Goal: Task Accomplishment & Management: Use online tool/utility

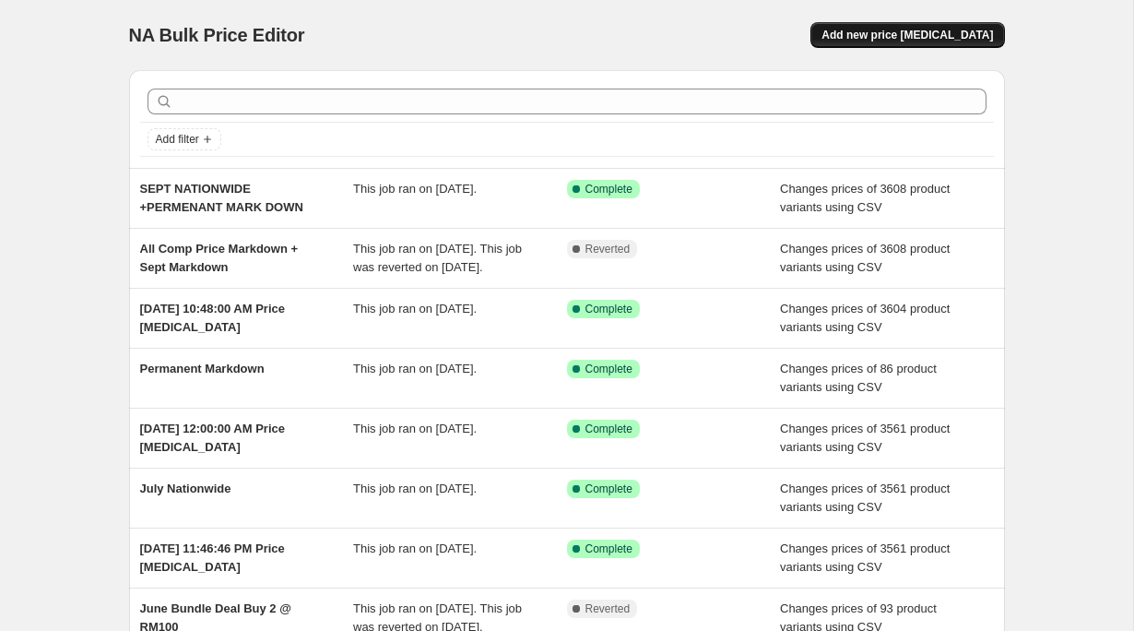
click at [913, 37] on span "Add new price change job" at bounding box center [906, 35] width 171 height 15
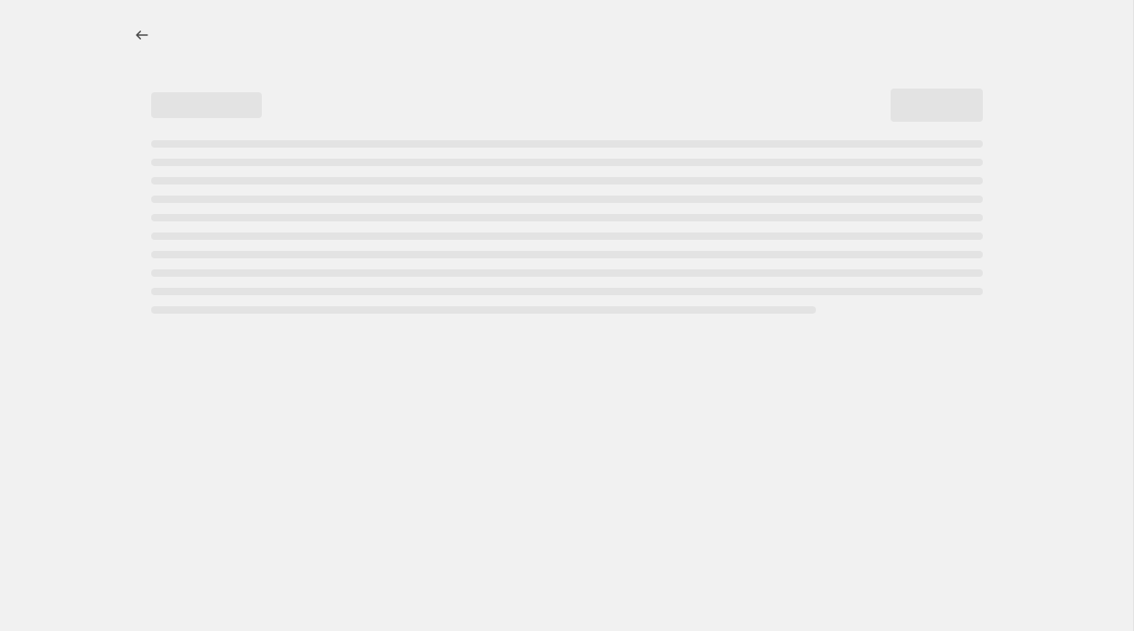
select select "percentage"
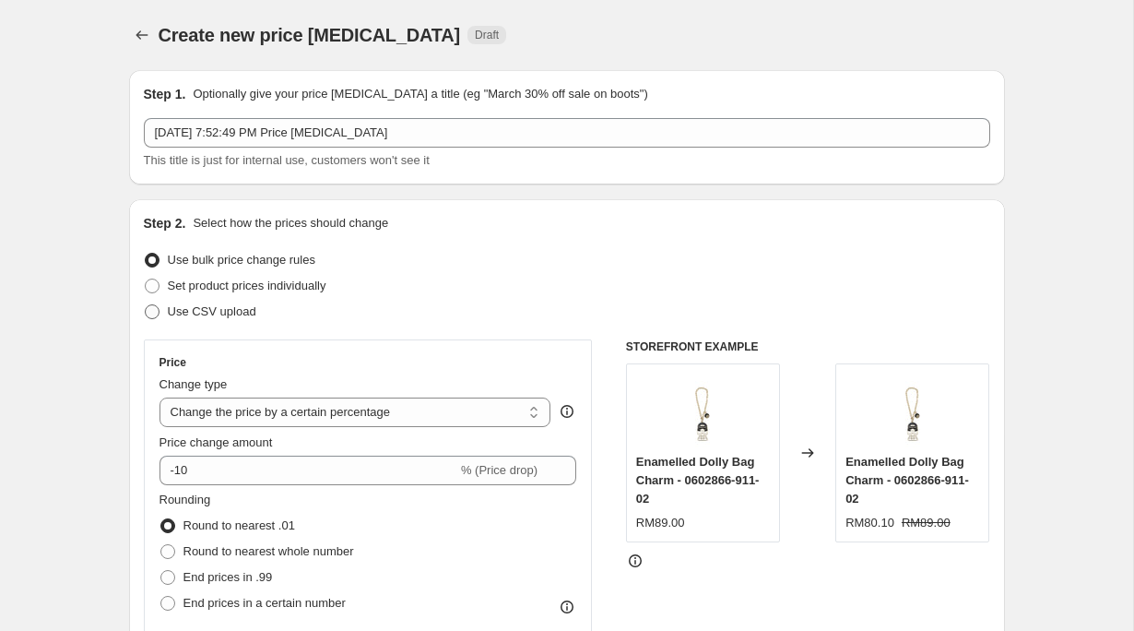
click at [224, 320] on span "Use CSV upload" at bounding box center [212, 311] width 88 height 18
click at [146, 305] on input "Use CSV upload" at bounding box center [145, 304] width 1 height 1
radio input "true"
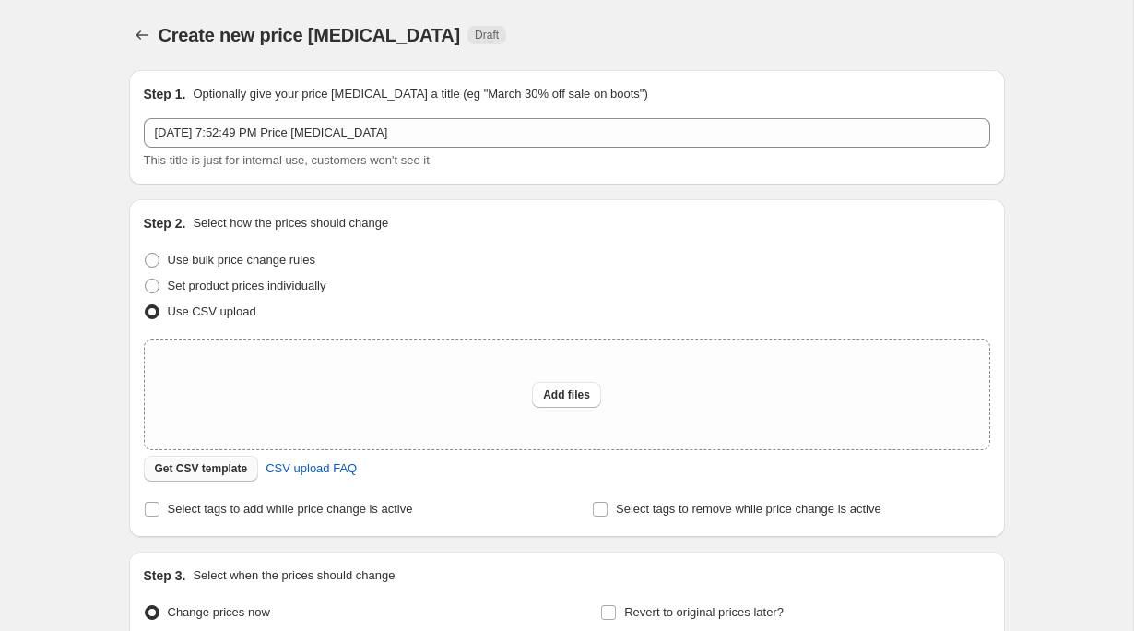
click at [215, 473] on span "Get CSV template" at bounding box center [201, 468] width 93 height 15
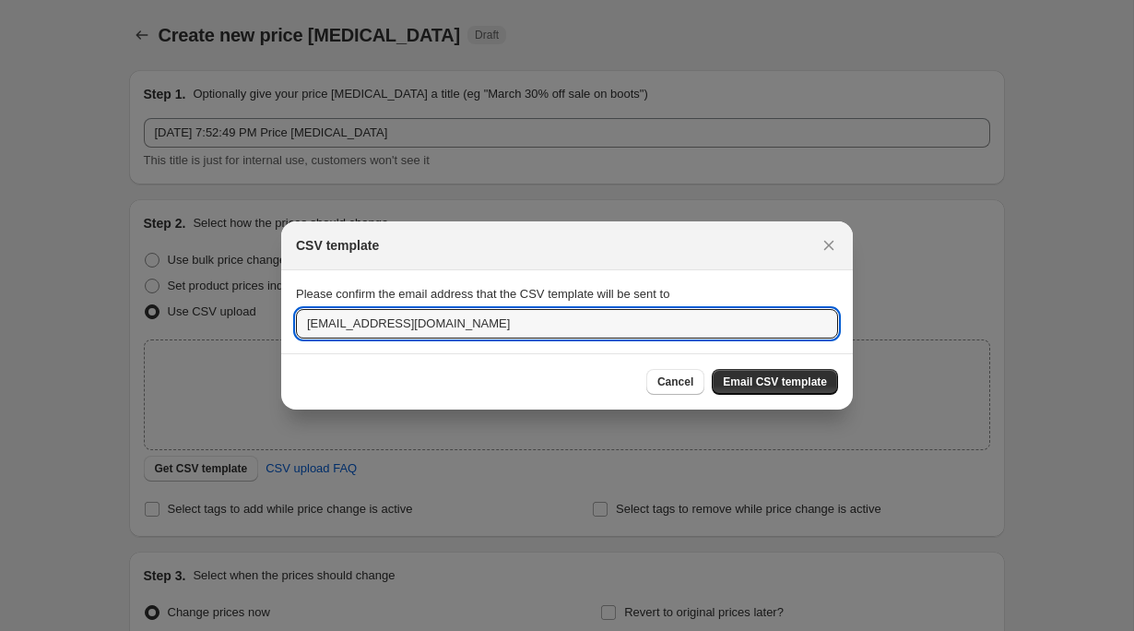
drag, startPoint x: 516, startPoint y: 325, endPoint x: 146, endPoint y: 325, distance: 370.6
type input "carey.lee@sembonia.com"
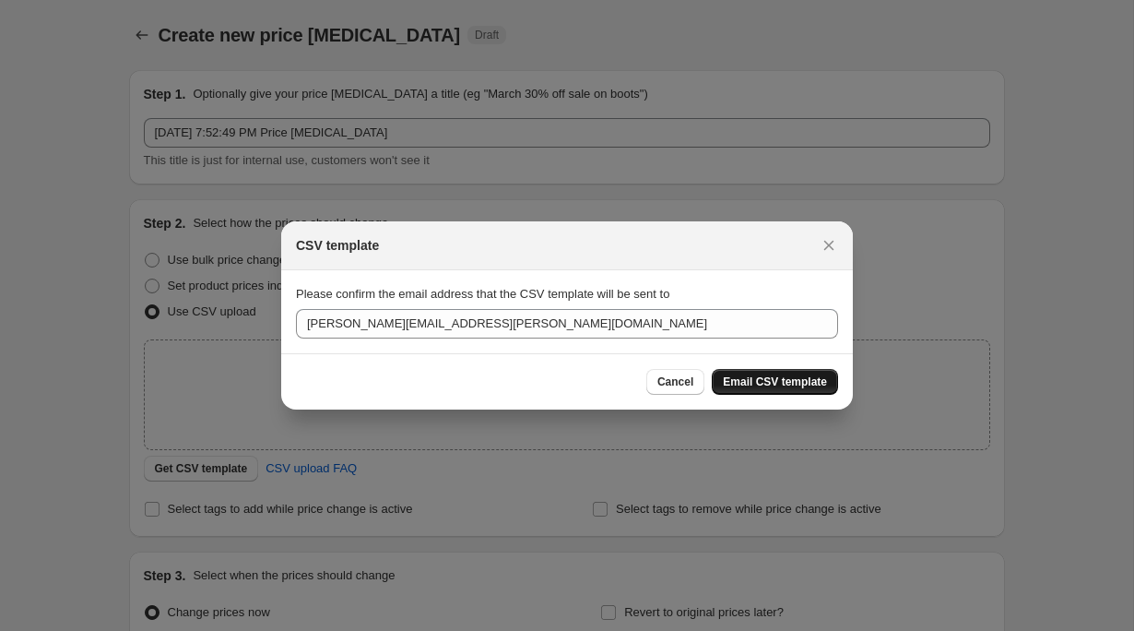
click at [792, 394] on button "Email CSV template" at bounding box center [775, 382] width 126 height 26
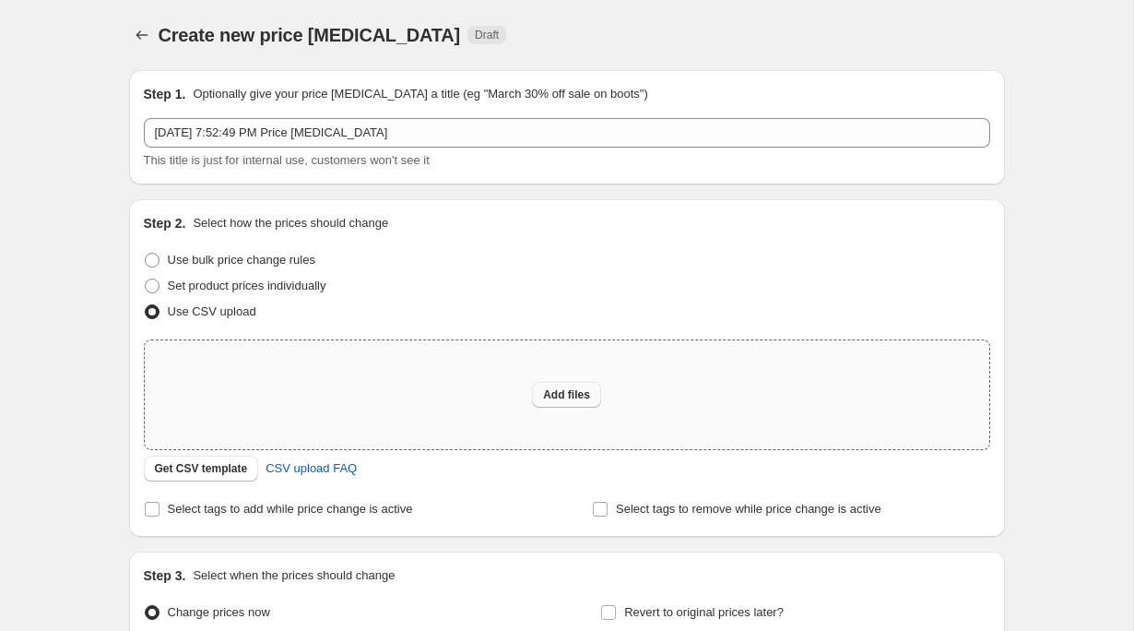
click at [570, 388] on span "Add files" at bounding box center [566, 394] width 47 height 15
type input "C:\fakepath\csv_template_user_48943 - csv_template_user_48943.csv"
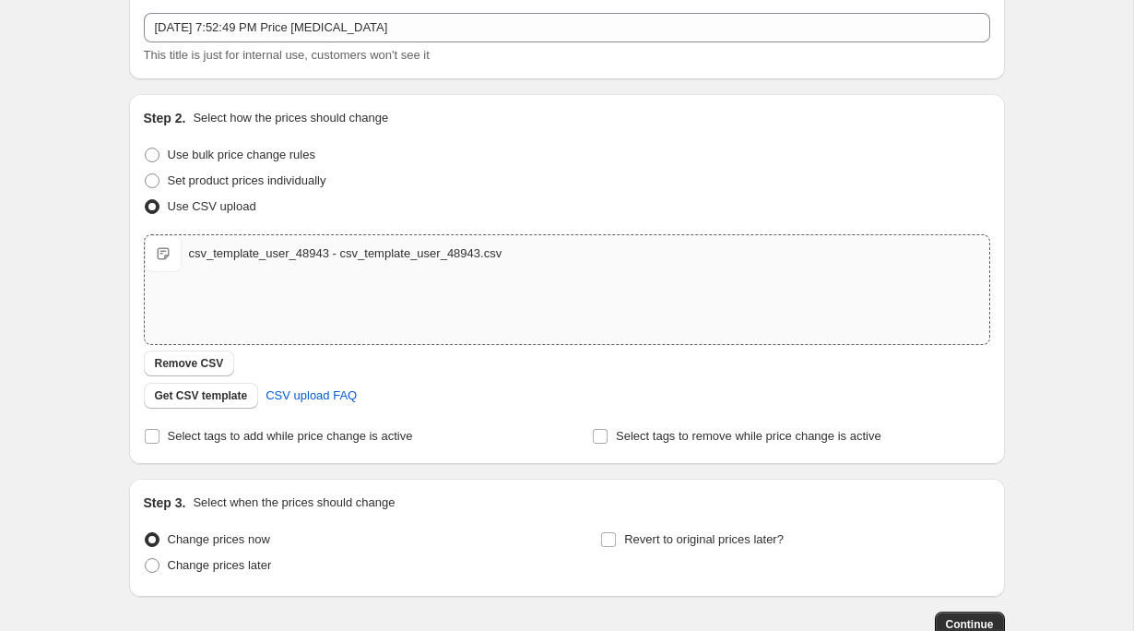
scroll to position [212, 0]
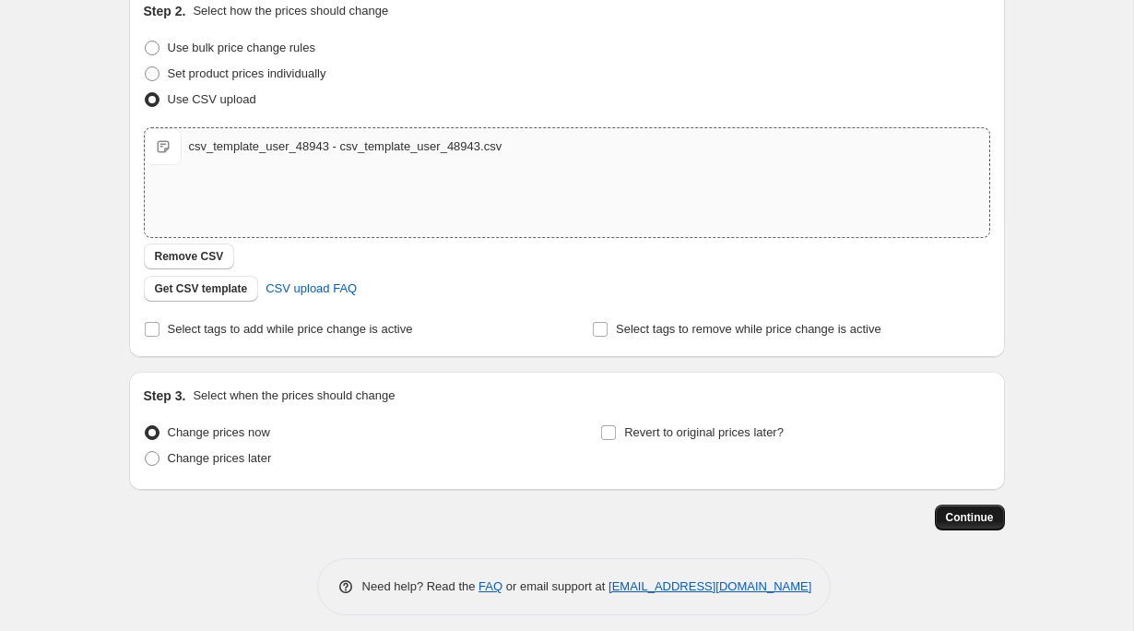
click at [961, 517] on span "Continue" at bounding box center [970, 517] width 48 height 15
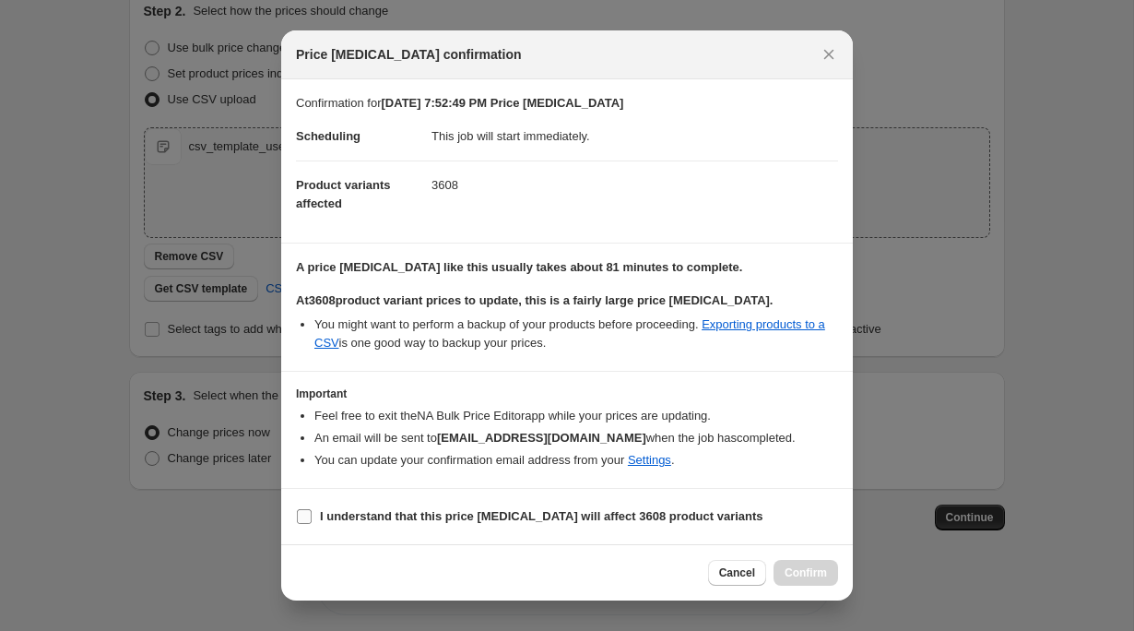
click at [317, 512] on label "I understand that this price change job will affect 3608 product variants" at bounding box center [529, 516] width 467 height 26
click at [312, 512] on input "I understand that this price change job will affect 3608 product variants" at bounding box center [304, 516] width 15 height 15
checkbox input "true"
click at [824, 575] on span "Confirm" at bounding box center [805, 572] width 42 height 15
